Goal: Find specific page/section: Find specific page/section

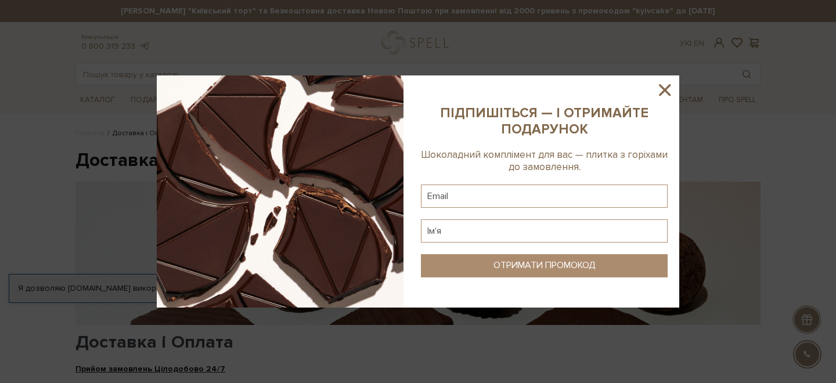
click at [665, 91] on icon at bounding box center [665, 90] width 12 height 12
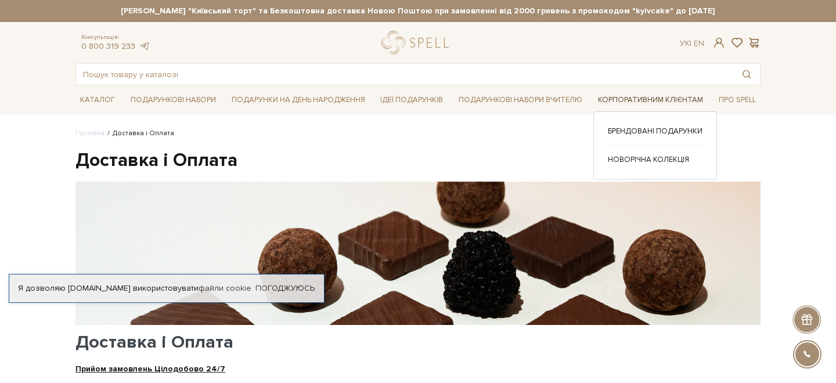
click at [655, 96] on link "Корпоративним клієнтам" at bounding box center [650, 100] width 114 height 18
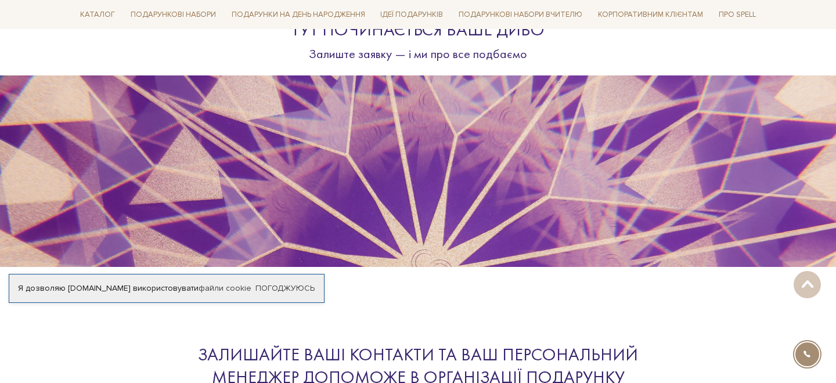
scroll to position [3339, 0]
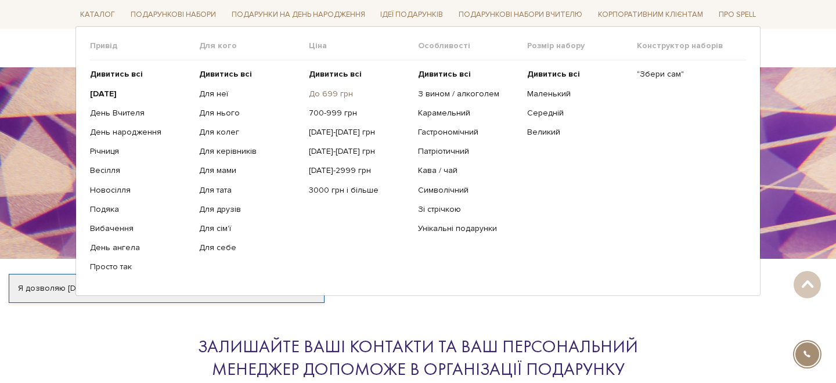
click at [321, 92] on link "До 699 грн" at bounding box center [359, 93] width 100 height 10
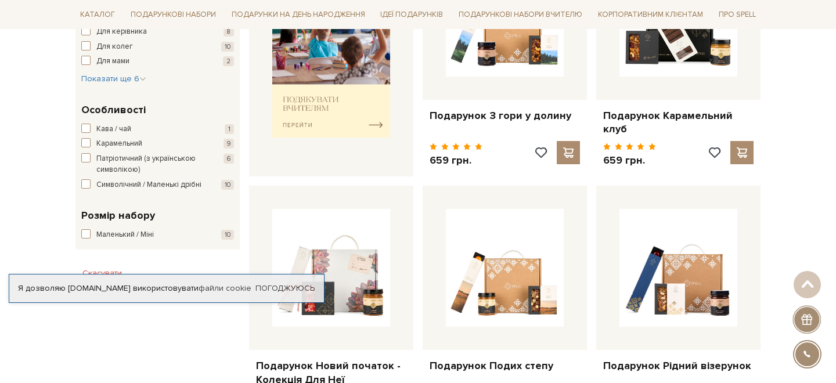
scroll to position [551, 0]
